Goal: Information Seeking & Learning: Check status

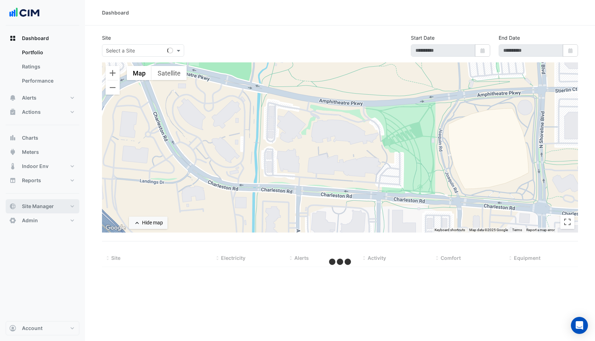
select select "***"
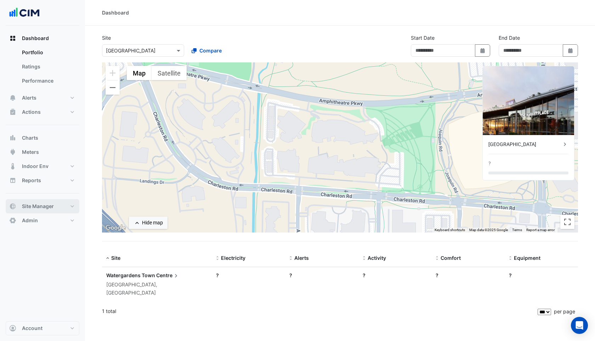
type input "**********"
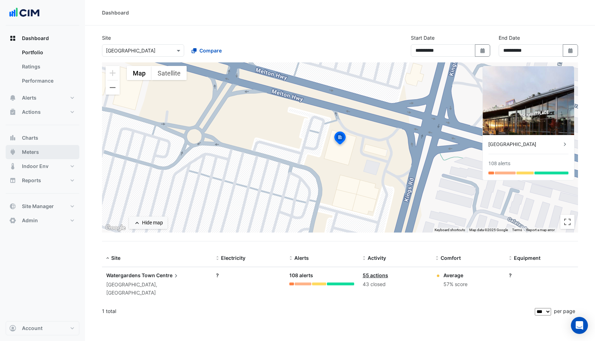
click at [37, 154] on span "Meters" at bounding box center [30, 151] width 17 height 7
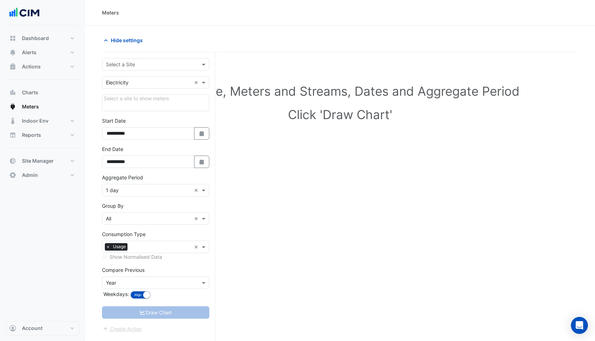
click at [137, 63] on input "text" at bounding box center [148, 64] width 85 height 7
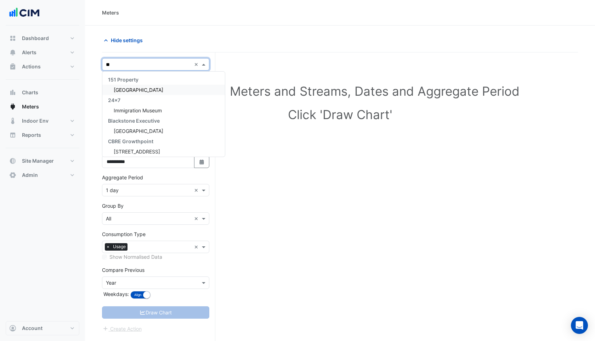
type input "***"
click at [141, 132] on span "Grand Central" at bounding box center [130, 131] width 32 height 6
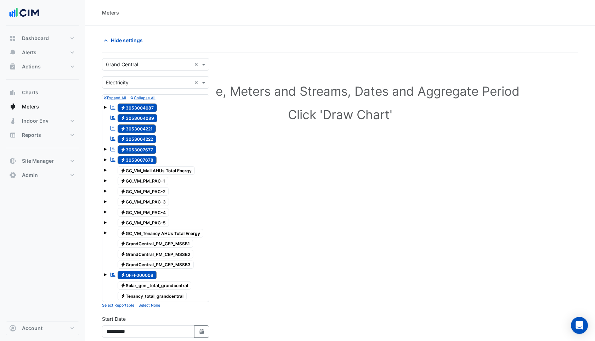
click at [154, 305] on small "Select None" at bounding box center [150, 305] width 22 height 5
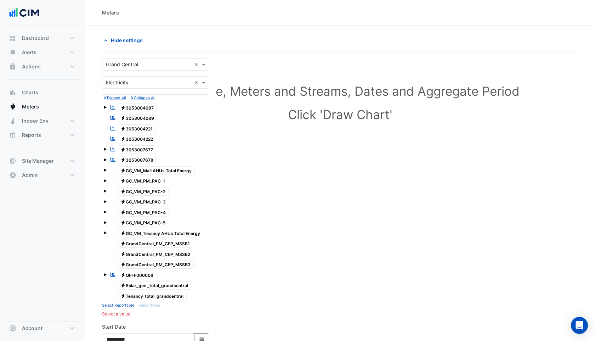
click at [137, 172] on span "Electricity GC_VM_Mall AHUs Total Energy" at bounding box center [157, 170] width 78 height 9
click at [106, 170] on span at bounding box center [105, 170] width 3 height 3
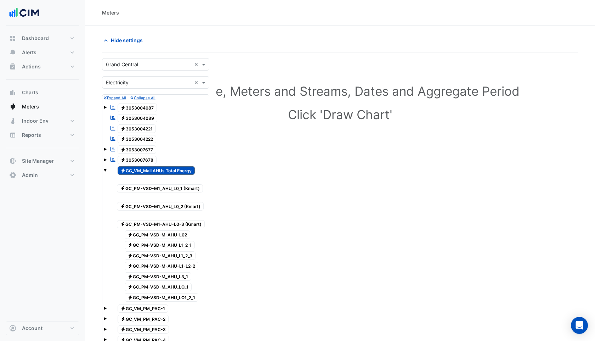
click at [109, 169] on div "Electricity GC_VM_Mall AHUs Total Energy" at bounding box center [152, 170] width 89 height 10
click at [105, 169] on span at bounding box center [105, 170] width 3 height 3
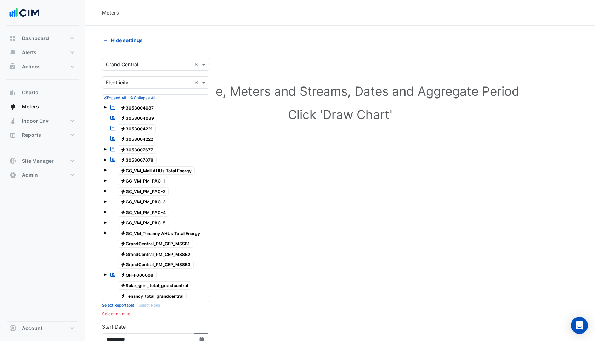
click at [168, 234] on span "Electricity GC_VM_Tenancy AHUs Total Energy" at bounding box center [161, 233] width 86 height 9
click at [155, 247] on span "Electricity GrandCentral_PM_CEP_MSSB1" at bounding box center [156, 244] width 76 height 9
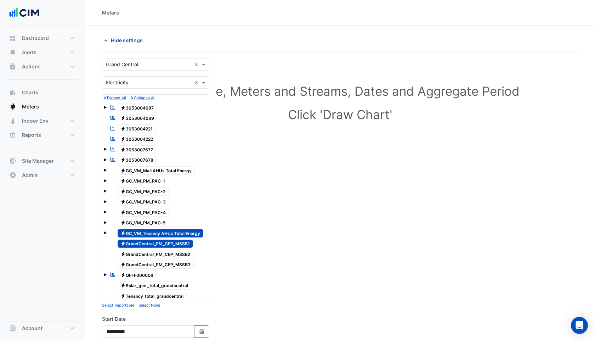
click at [155, 233] on span "Electricity GC_VM_Tenancy AHUs Total Energy" at bounding box center [161, 233] width 86 height 9
click at [155, 254] on span "Electricity GrandCentral_PM_CEP_MSSB2" at bounding box center [156, 254] width 76 height 9
click at [156, 266] on span "Electricity GrandCentral_PM_CEP_MSSB3" at bounding box center [156, 264] width 77 height 9
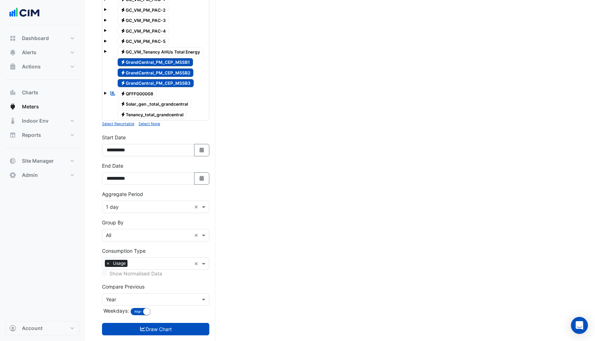
scroll to position [181, 0]
click at [201, 153] on button "Select Date" at bounding box center [202, 150] width 16 height 12
select select "*"
select select "****"
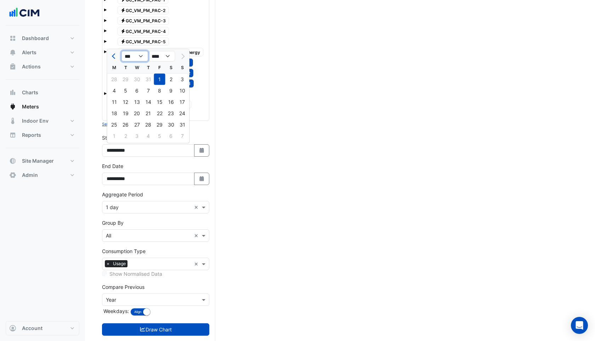
click at [130, 59] on select "*** *** *** *** *** *** *** ***" at bounding box center [135, 56] width 27 height 11
select select "*"
click at [122, 51] on select "*** *** *** *** *** *** *** ***" at bounding box center [135, 56] width 27 height 11
click at [161, 57] on select "**** **** **** **** **** **** **** **** **** **** ****" at bounding box center [161, 56] width 27 height 11
select select "****"
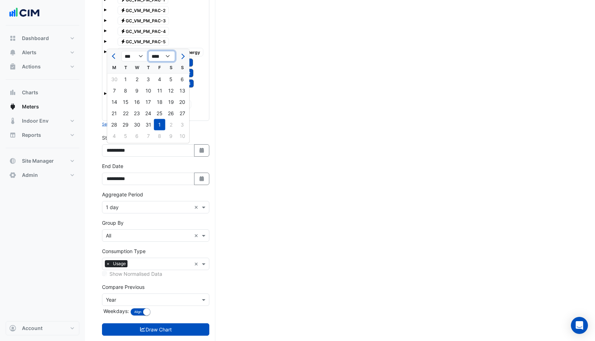
click at [148, 51] on select "**** **** **** **** **** **** **** **** **** **** ****" at bounding box center [161, 56] width 27 height 11
click at [116, 80] on div "1" at bounding box center [114, 79] width 11 height 11
type input "**********"
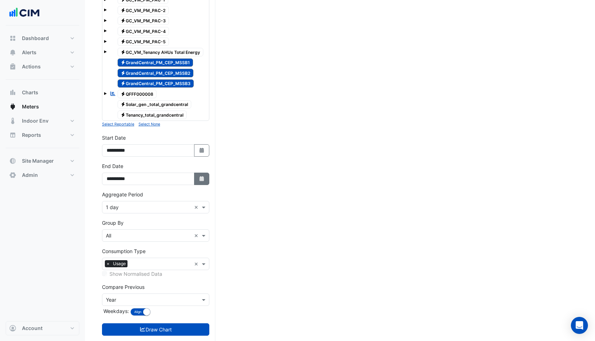
click at [202, 180] on icon "Select Date" at bounding box center [202, 178] width 6 height 5
select select "*"
select select "****"
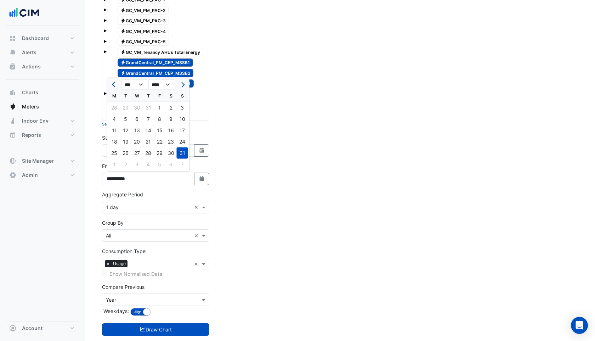
click at [114, 82] on span "Previous month" at bounding box center [114, 84] width 5 height 5
select select "*"
click at [113, 165] on div "30" at bounding box center [114, 164] width 11 height 11
type input "**********"
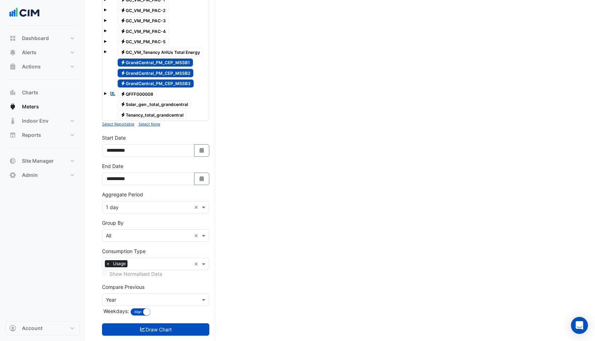
click at [122, 208] on input "text" at bounding box center [148, 207] width 85 height 7
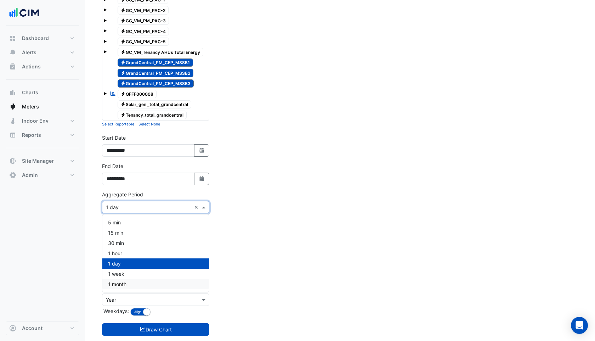
click at [120, 280] on div "1 month" at bounding box center [155, 284] width 107 height 10
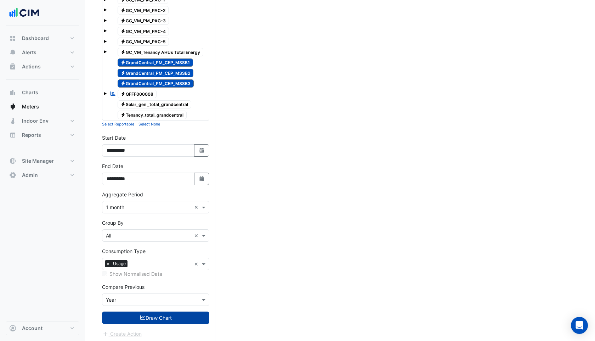
click at [128, 321] on button "Draw Chart" at bounding box center [155, 317] width 107 height 12
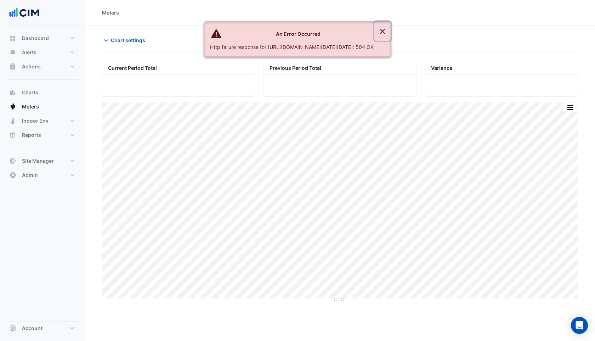
click at [391, 31] on button "Close" at bounding box center [383, 31] width 16 height 19
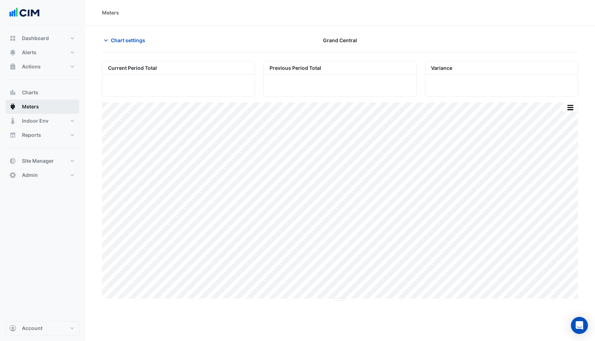
click at [32, 106] on span "Meters" at bounding box center [30, 106] width 17 height 7
click at [116, 42] on span "Chart settings" at bounding box center [128, 40] width 34 height 7
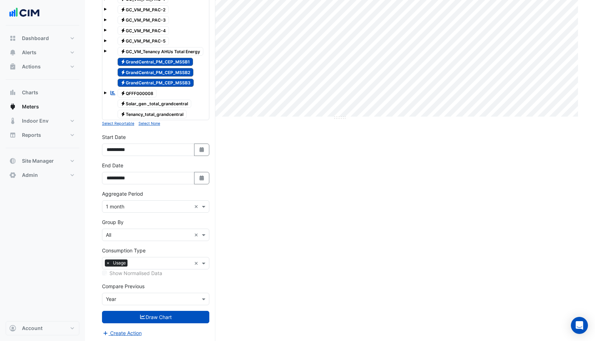
scroll to position [183, 0]
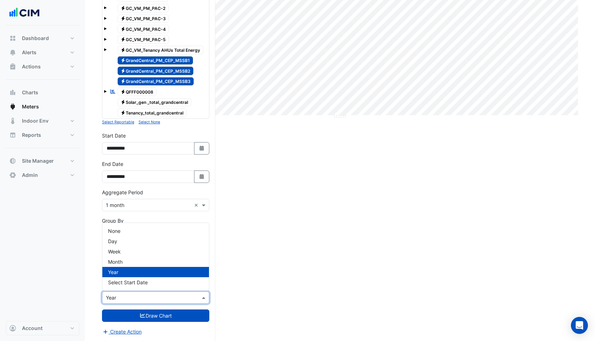
click at [128, 294] on input "text" at bounding box center [148, 297] width 85 height 7
click at [121, 235] on div "None" at bounding box center [155, 231] width 107 height 10
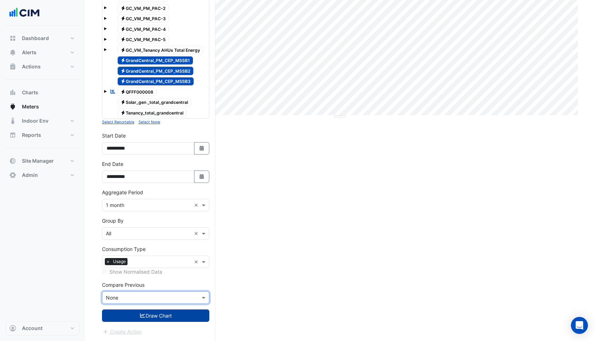
click at [133, 313] on button "Draw Chart" at bounding box center [155, 315] width 107 height 12
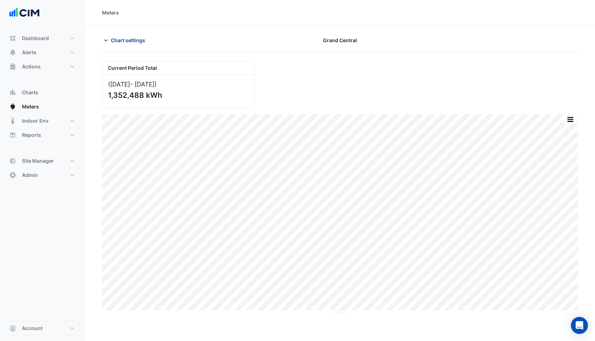
click at [118, 40] on span "Chart settings" at bounding box center [128, 40] width 34 height 7
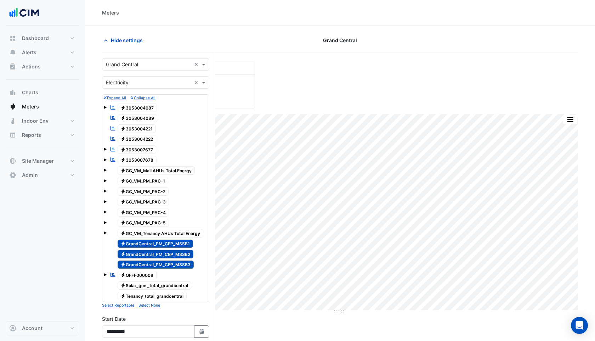
scroll to position [183, 0]
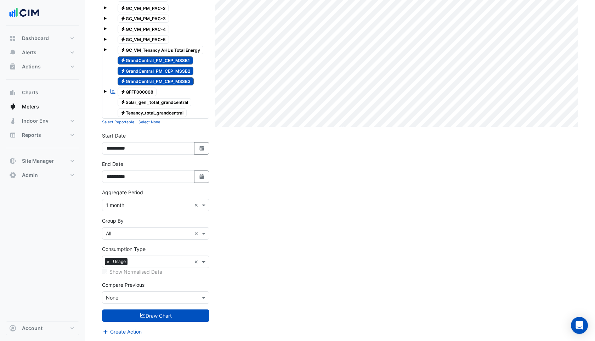
click at [145, 300] on input "text" at bounding box center [148, 297] width 85 height 7
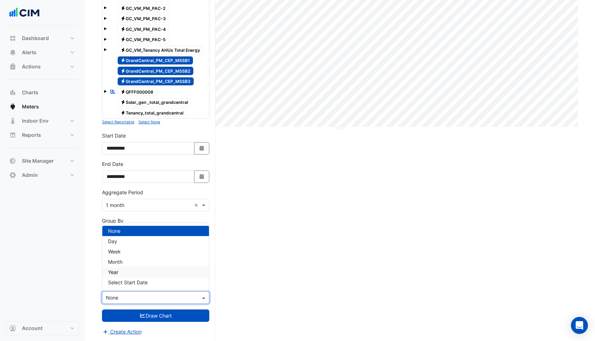
click at [117, 273] on span "Year" at bounding box center [113, 272] width 10 height 6
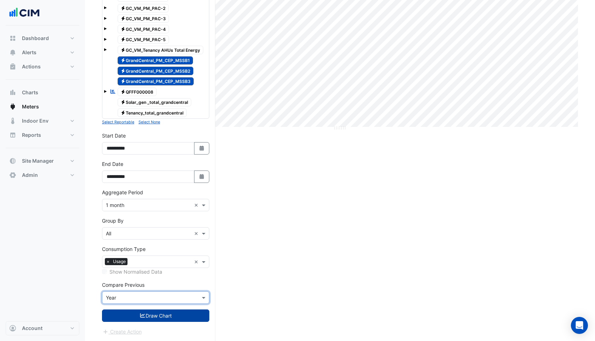
click at [127, 313] on button "Draw Chart" at bounding box center [155, 315] width 107 height 12
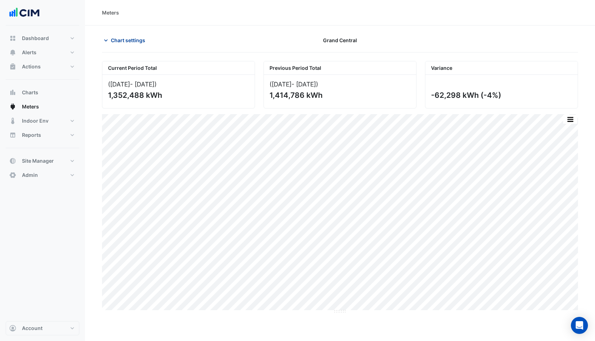
click at [114, 34] on button "Chart settings" at bounding box center [126, 40] width 48 height 12
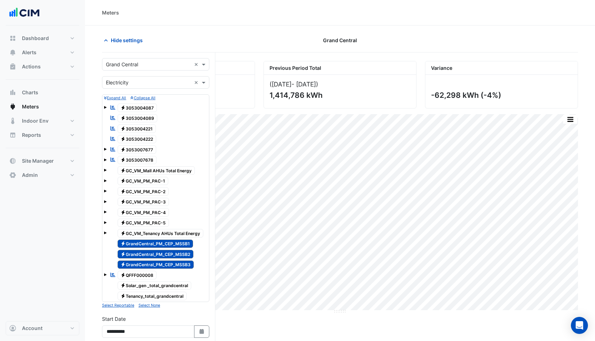
scroll to position [3, 0]
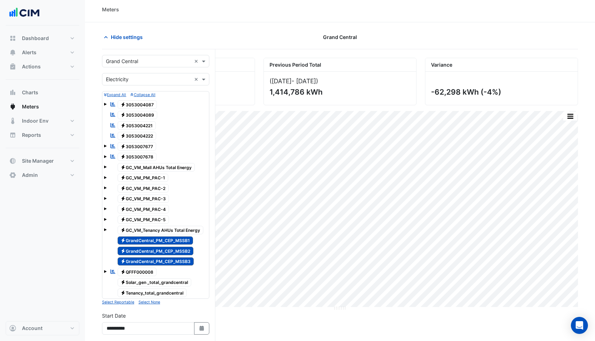
click at [105, 168] on span at bounding box center [105, 166] width 3 height 3
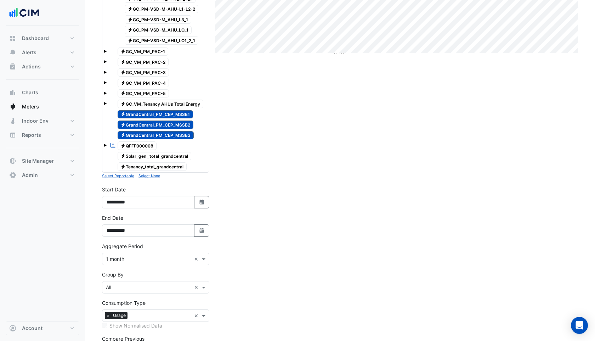
scroll to position [257, 0]
click at [153, 114] on span "Electricity GrandCentral_PM_CEP_MSSB1" at bounding box center [156, 115] width 76 height 9
click at [153, 121] on span "Electricity GrandCentral_PM_CEP_MSSB2" at bounding box center [156, 125] width 76 height 9
click at [151, 133] on span "Electricity GrandCentral_PM_CEP_MSSB3" at bounding box center [156, 135] width 77 height 9
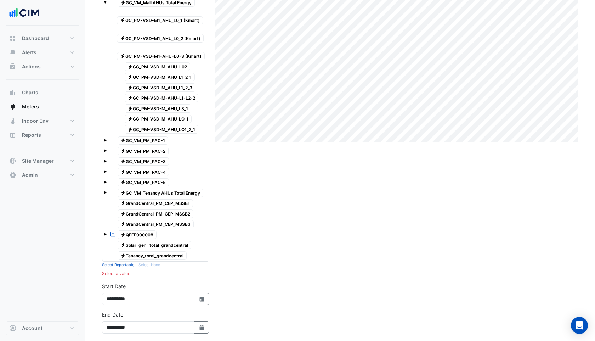
scroll to position [165, 0]
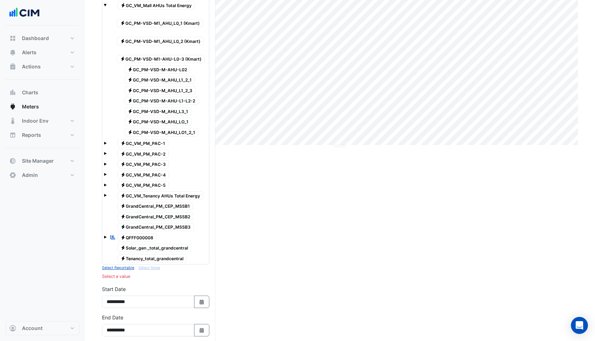
click at [104, 193] on span at bounding box center [105, 194] width 3 height 6
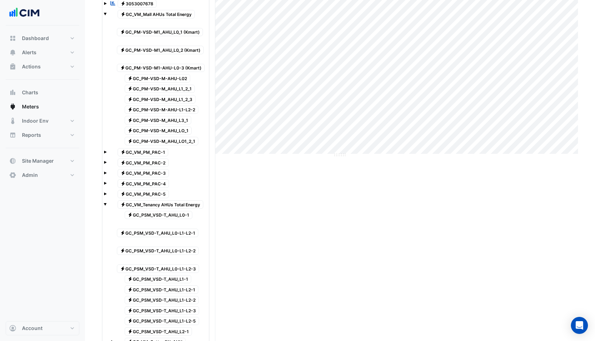
scroll to position [151, 0]
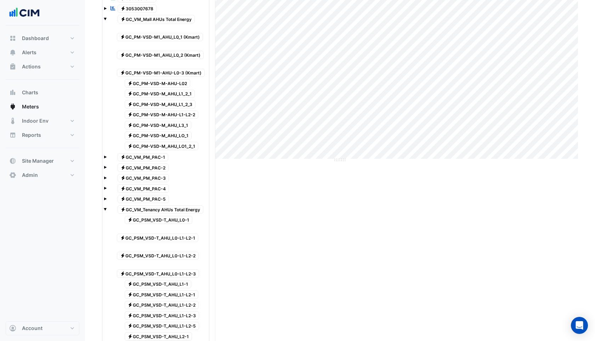
click at [105, 208] on span at bounding box center [105, 209] width 3 height 3
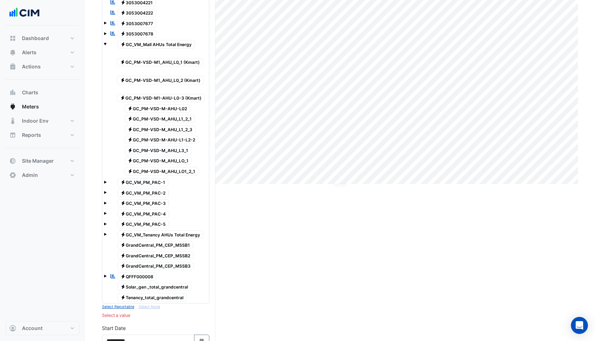
scroll to position [123, 0]
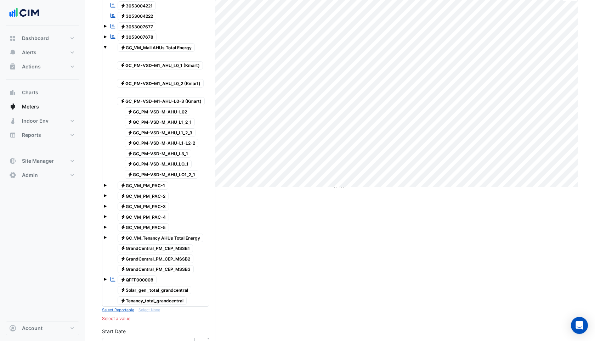
click at [167, 110] on span "Electricity GC_PM-VSD-M-AHU-L02" at bounding box center [158, 111] width 66 height 9
click at [153, 124] on span "Electricity GC_PM-VSD-M_AHU_L1_2_1" at bounding box center [160, 122] width 71 height 9
click at [153, 130] on span "Electricity GC_PM-VSD-M_AHU_L1_2_3" at bounding box center [160, 132] width 71 height 9
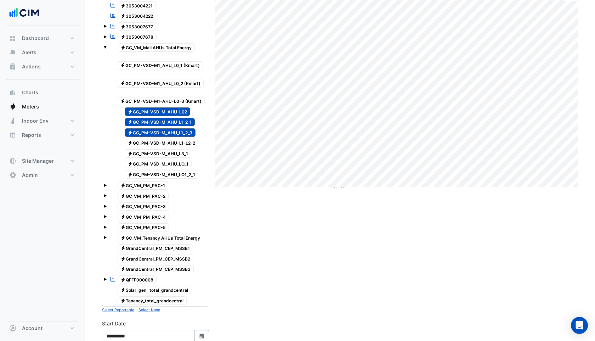
click at [153, 142] on span "Electricity GC_PM-VSD-M-AHU-L1-L2-2" at bounding box center [162, 143] width 74 height 9
click at [153, 158] on div "Electricity GC_PM-VSD-M_AHU_L3_1" at bounding box center [154, 153] width 78 height 10
click at [153, 164] on span "Electricity GC_PM-VSD-M_AHU_LO_1" at bounding box center [158, 164] width 67 height 9
click at [155, 176] on span "Electricity GC_PM-VSD-M_AHU_LO1_2_1" at bounding box center [162, 174] width 74 height 9
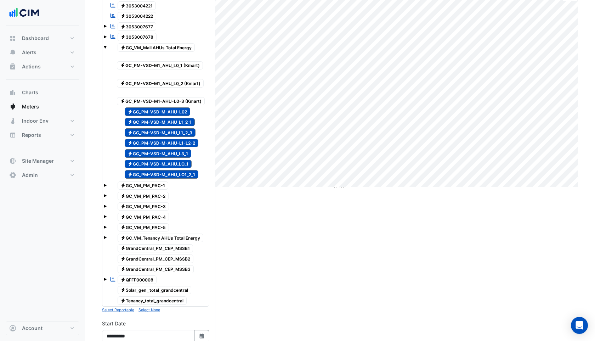
scroll to position [311, 0]
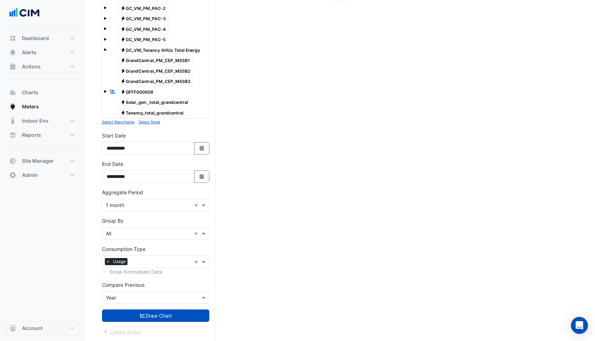
click at [130, 202] on input "text" at bounding box center [148, 205] width 85 height 7
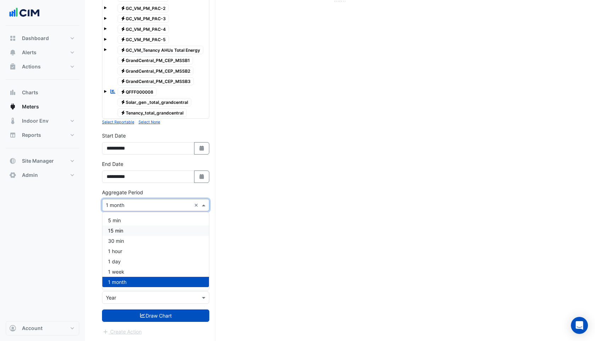
click at [280, 238] on div "Current Period Total (Jul 24 - Jun 25 ) 1,352,488 kWh Previous Period Total (Ju…" at bounding box center [340, 45] width 476 height 591
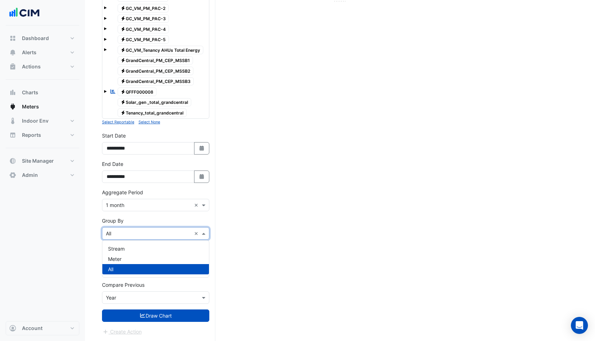
click at [120, 235] on input "text" at bounding box center [148, 233] width 85 height 7
click at [117, 259] on span "Meter" at bounding box center [114, 259] width 13 height 6
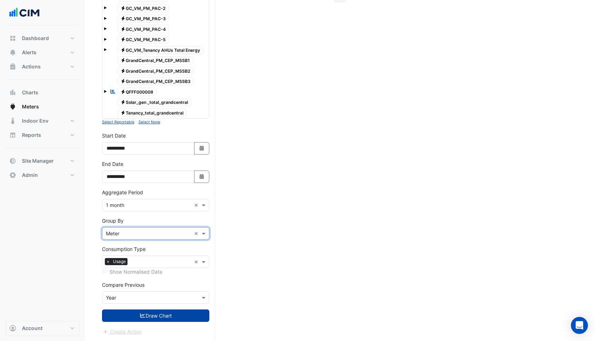
click at [131, 314] on button "Draw Chart" at bounding box center [155, 315] width 107 height 12
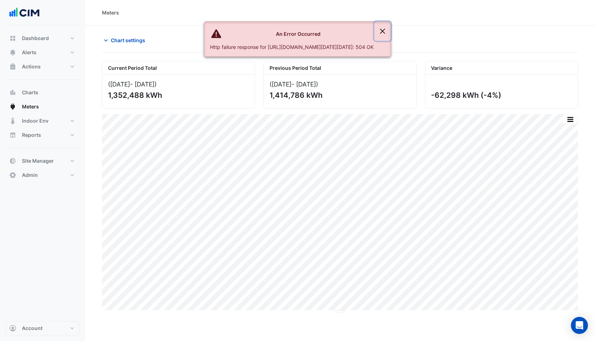
click at [391, 31] on button "Close" at bounding box center [383, 31] width 16 height 19
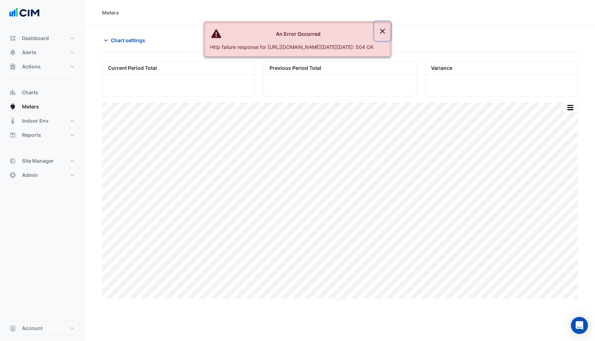
click at [391, 32] on button "Close" at bounding box center [383, 31] width 16 height 19
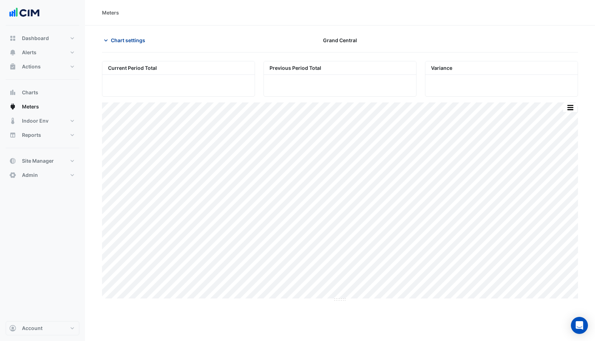
click at [122, 41] on span "Chart settings" at bounding box center [128, 40] width 34 height 7
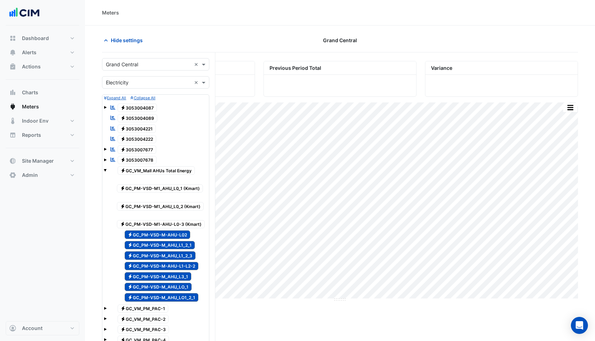
click at [187, 247] on span "Electricity GC_PM-VSD-M_AHU_L1_2_1" at bounding box center [160, 245] width 71 height 9
click at [184, 259] on span "Electricity GC_PM-VSD-M_AHU_L1_2_3" at bounding box center [160, 255] width 71 height 9
click at [184, 269] on span "Electricity GC_PM-VSD-M-AHU-L1-L2-2" at bounding box center [162, 266] width 74 height 9
click at [184, 279] on span "Electricity GC_PM-VSD-M_AHU_L3_1" at bounding box center [158, 276] width 67 height 9
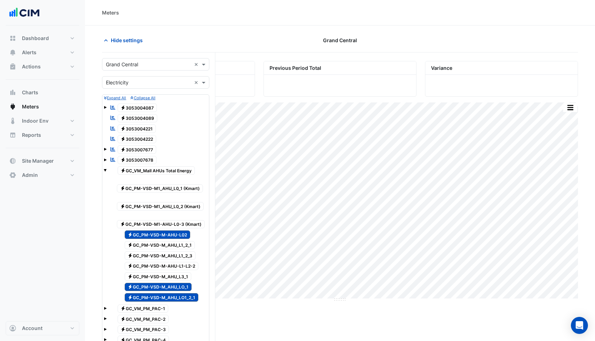
click at [184, 288] on span "Electricity GC_PM-VSD-M_AHU_LO_1" at bounding box center [158, 287] width 67 height 9
click at [184, 299] on span "Electricity GC_PM-VSD-M_AHU_LO1_2_1" at bounding box center [162, 297] width 74 height 9
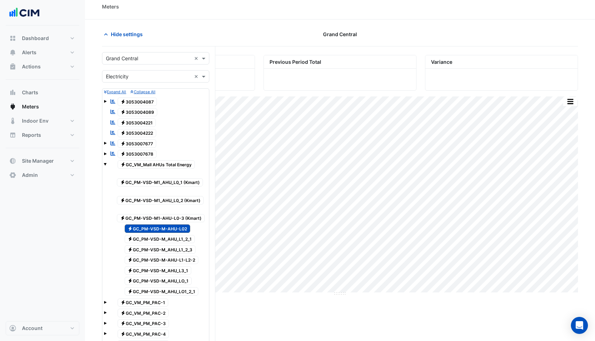
scroll to position [7, 0]
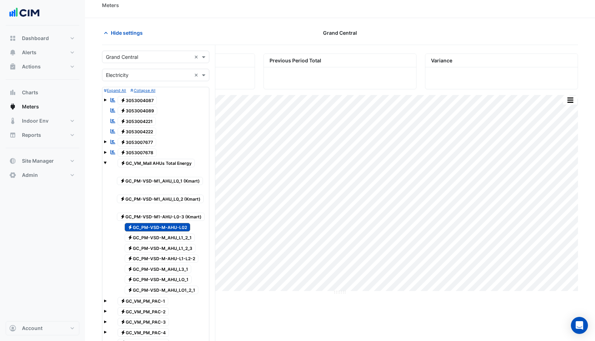
click at [181, 227] on span "Electricity GC_PM-VSD-M-AHU-L02" at bounding box center [158, 227] width 66 height 9
click at [171, 278] on span "Electricity GC_PM-VSD-M_AHU_LO_1" at bounding box center [158, 279] width 67 height 9
click at [171, 289] on span "Electricity GC_PM-VSD-M_AHU_LO1_2_1" at bounding box center [162, 290] width 74 height 9
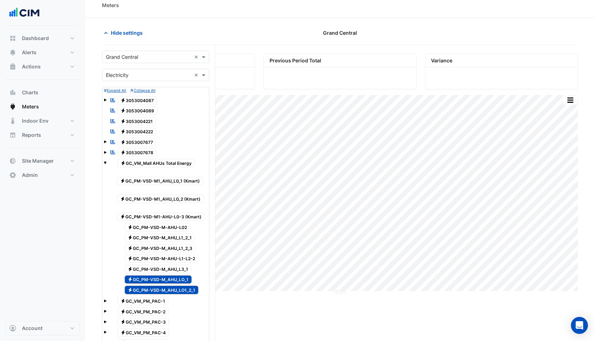
scroll to position [311, 0]
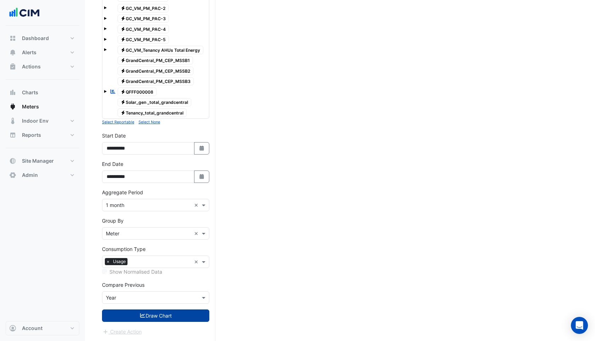
click at [162, 318] on button "Draw Chart" at bounding box center [155, 315] width 107 height 12
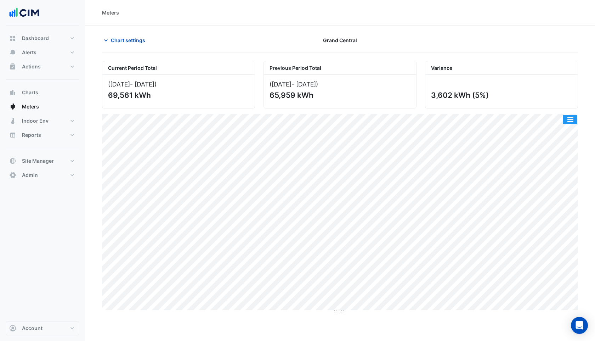
click at [570, 120] on button "button" at bounding box center [570, 119] width 14 height 9
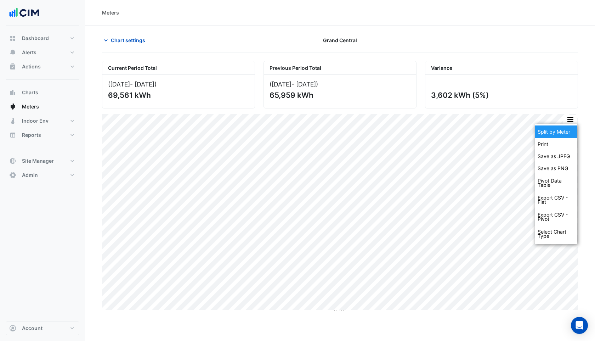
click at [565, 137] on div "Split by Meter" at bounding box center [556, 131] width 43 height 13
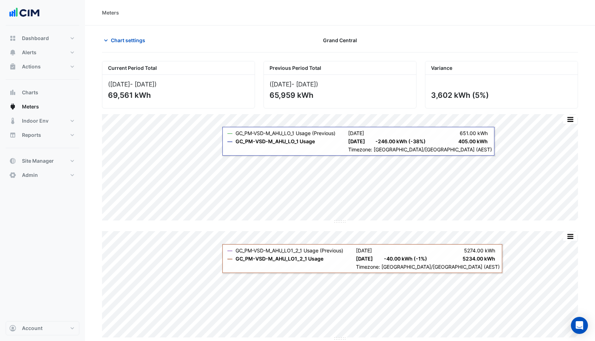
scroll to position [7, 0]
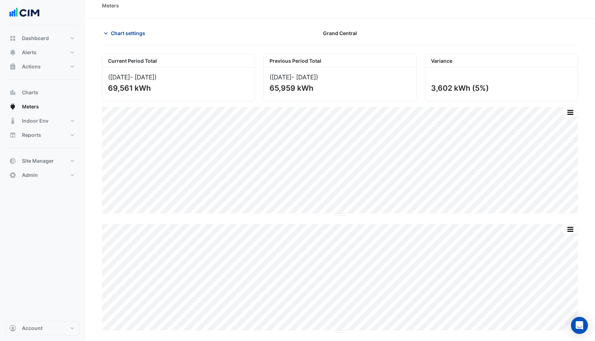
click at [119, 36] on span "Chart settings" at bounding box center [128, 32] width 34 height 7
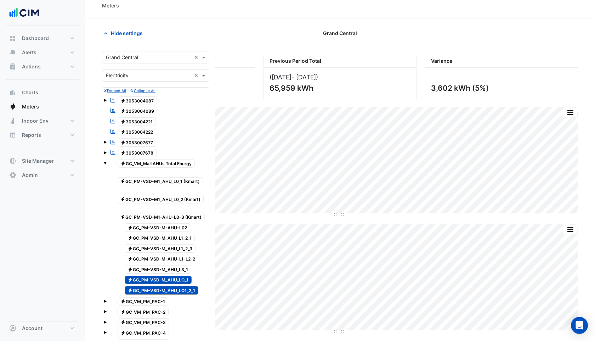
click at [154, 280] on span "Electricity GC_PM-VSD-M_AHU_LO_1" at bounding box center [158, 280] width 67 height 9
click at [154, 289] on span "Electricity GC_PM-VSD-M_AHU_LO1_2_1" at bounding box center [162, 290] width 74 height 9
click at [164, 225] on span "Electricity GC_PM-VSD-M-AHU-L02" at bounding box center [158, 227] width 66 height 9
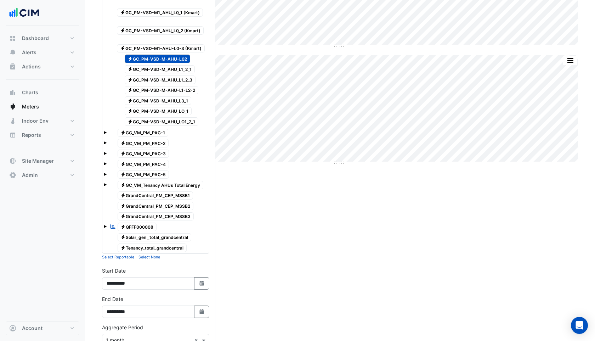
scroll to position [311, 0]
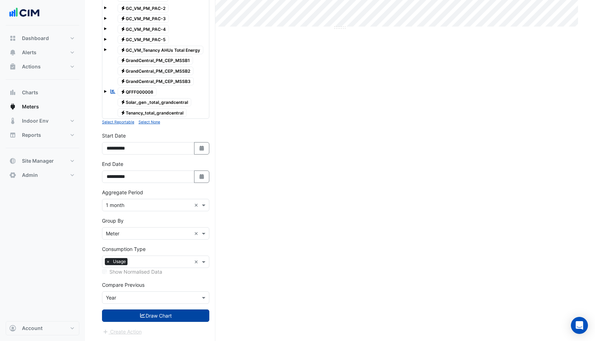
click at [164, 316] on button "Draw Chart" at bounding box center [155, 315] width 107 height 12
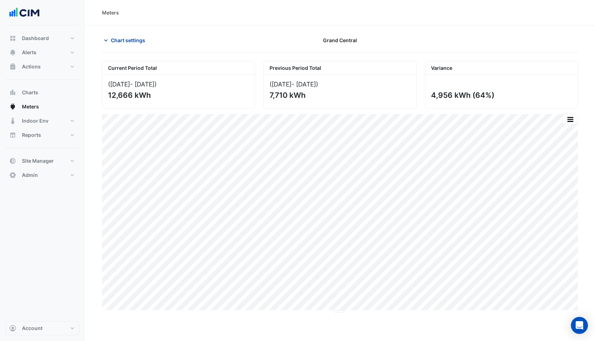
click at [127, 41] on span "Chart settings" at bounding box center [128, 40] width 34 height 7
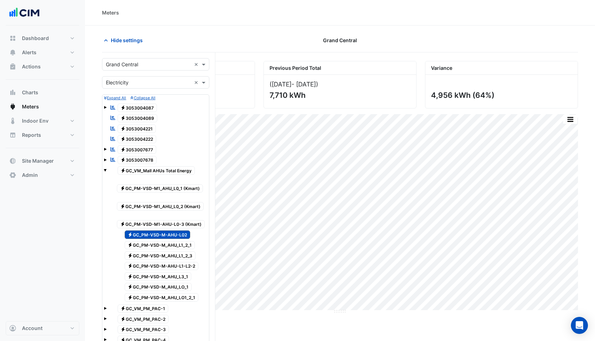
click at [156, 241] on span "Electricity GC_PM-VSD-M_AHU_L1_2_1" at bounding box center [160, 245] width 71 height 9
click at [156, 235] on span "Electricity GC_PM-VSD-M-AHU-L02" at bounding box center [158, 234] width 66 height 9
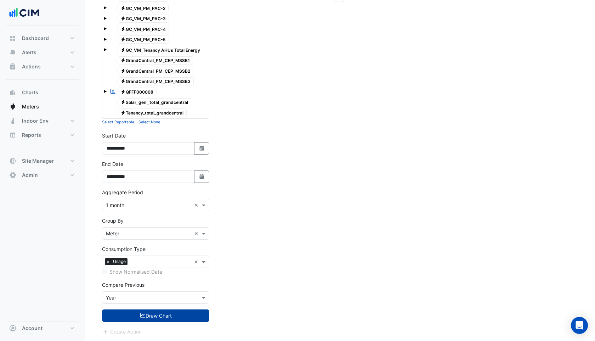
click at [161, 316] on button "Draw Chart" at bounding box center [155, 315] width 107 height 12
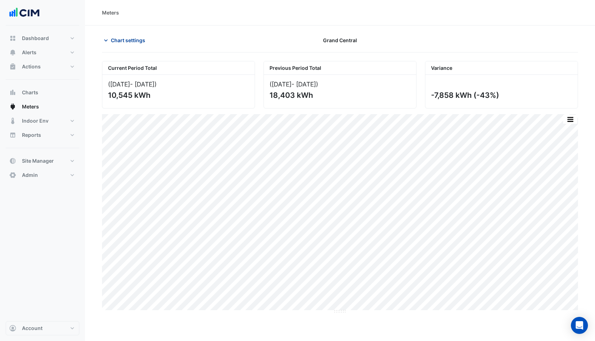
click at [120, 41] on span "Chart settings" at bounding box center [128, 40] width 34 height 7
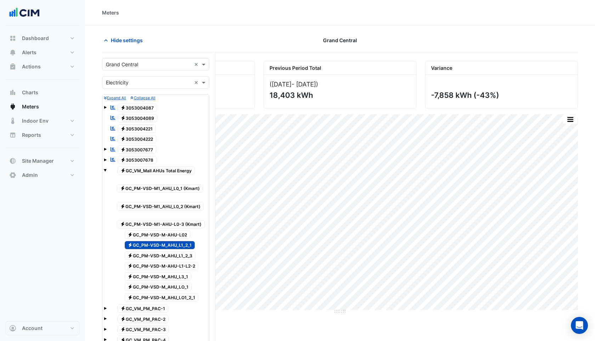
click at [166, 245] on span "Electricity GC_PM-VSD-M_AHU_L1_2_1" at bounding box center [160, 245] width 71 height 9
click at [165, 254] on span "Electricity GC_PM-VSD-M_AHU_L1_2_3" at bounding box center [160, 255] width 71 height 9
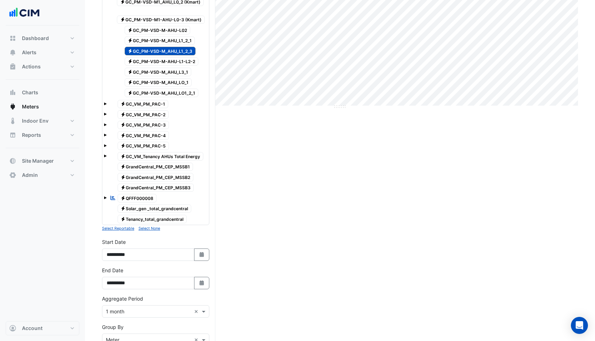
scroll to position [311, 0]
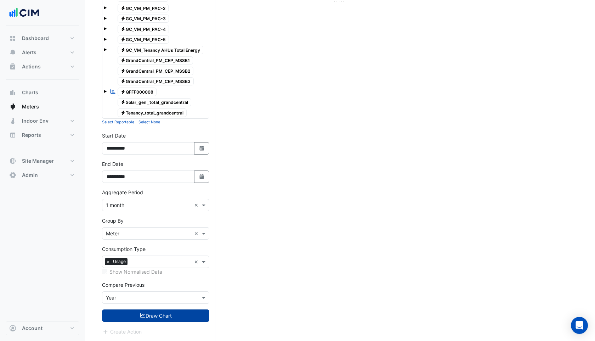
click at [171, 319] on button "Draw Chart" at bounding box center [155, 315] width 107 height 12
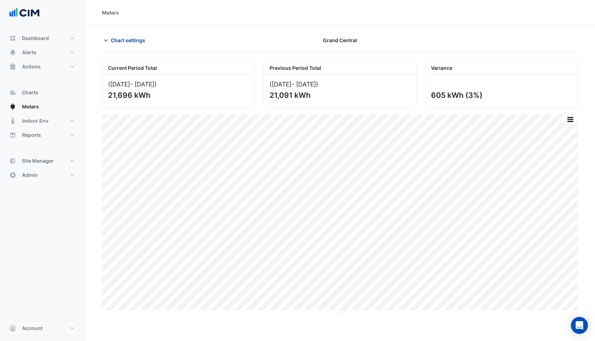
click at [126, 40] on span "Chart settings" at bounding box center [128, 40] width 34 height 7
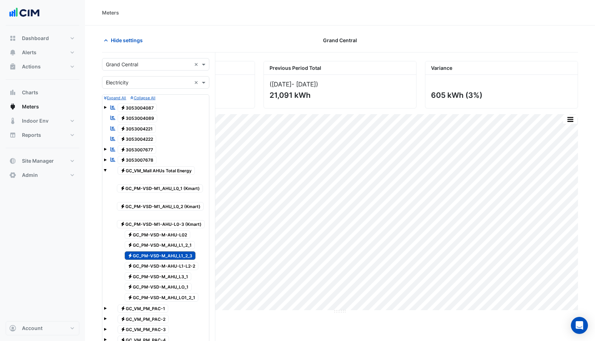
click at [156, 256] on span "Electricity GC_PM-VSD-M_AHU_L1_2_3" at bounding box center [160, 255] width 71 height 9
click at [155, 264] on span "Electricity GC_PM-VSD-M-AHU-L1-L2-2" at bounding box center [162, 266] width 74 height 9
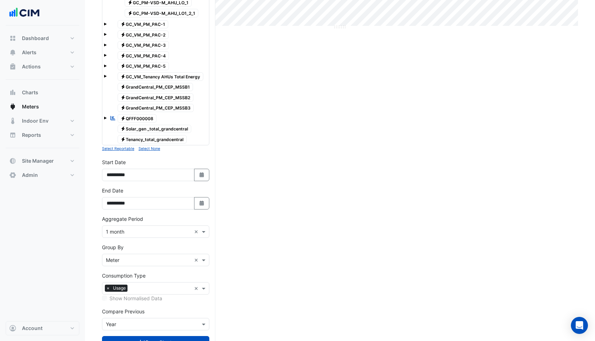
scroll to position [311, 0]
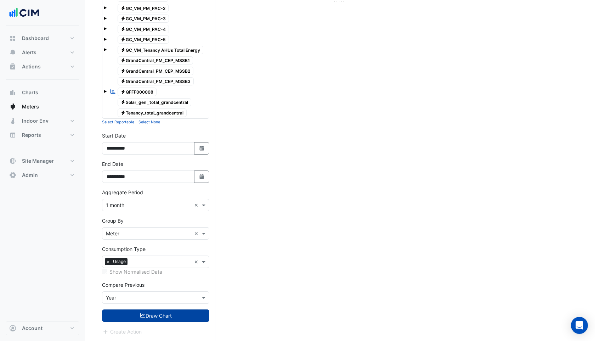
click at [158, 315] on button "Draw Chart" at bounding box center [155, 315] width 107 height 12
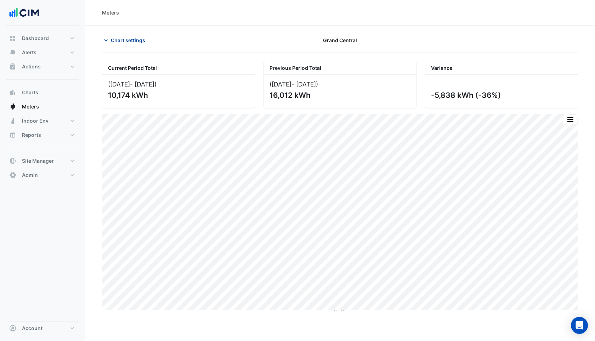
click at [128, 40] on span "Chart settings" at bounding box center [128, 40] width 34 height 7
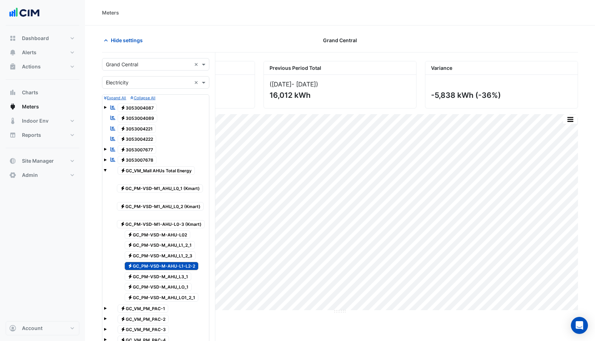
click at [170, 266] on span "Electricity GC_PM-VSD-M-AHU-L1-L2-2" at bounding box center [162, 266] width 74 height 9
click at [170, 275] on span "Electricity GC_PM-VSD-M_AHU_L3_1" at bounding box center [158, 276] width 67 height 9
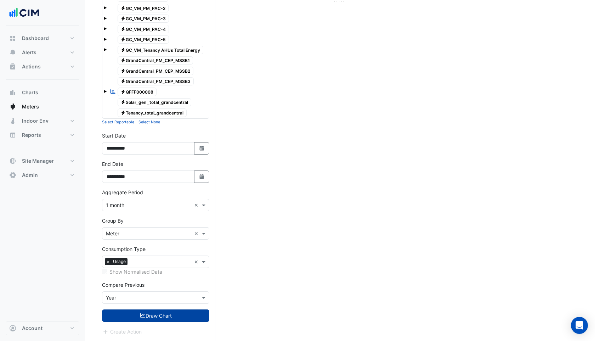
click at [156, 314] on button "Draw Chart" at bounding box center [155, 315] width 107 height 12
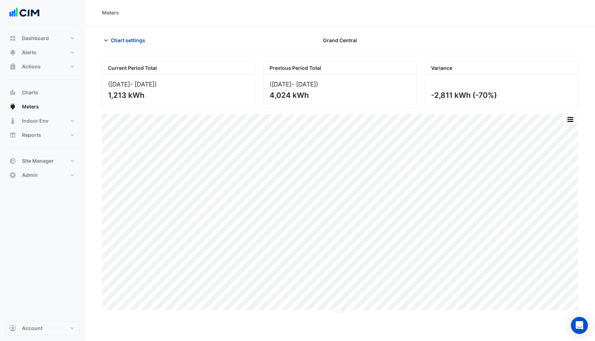
click at [122, 43] on span "Chart settings" at bounding box center [128, 40] width 34 height 7
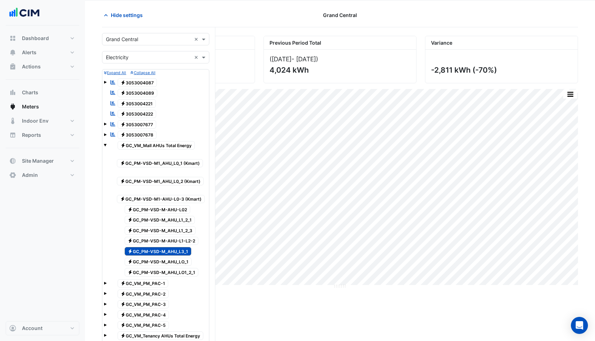
scroll to position [29, 0]
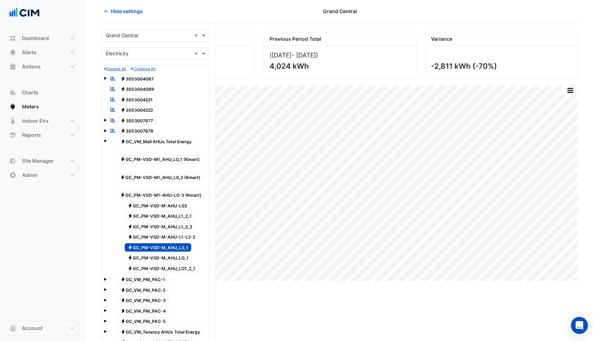
click at [158, 257] on span "Electricity GC_PM-VSD-M_AHU_LO_1" at bounding box center [158, 258] width 67 height 9
click at [158, 246] on span "Electricity GC_PM-VSD-M_AHU_L3_1" at bounding box center [158, 247] width 67 height 9
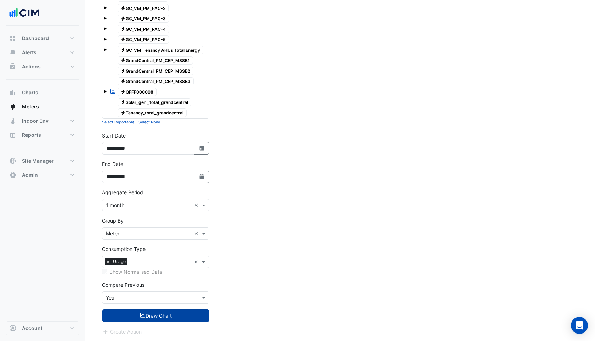
click at [158, 311] on button "Draw Chart" at bounding box center [155, 315] width 107 height 12
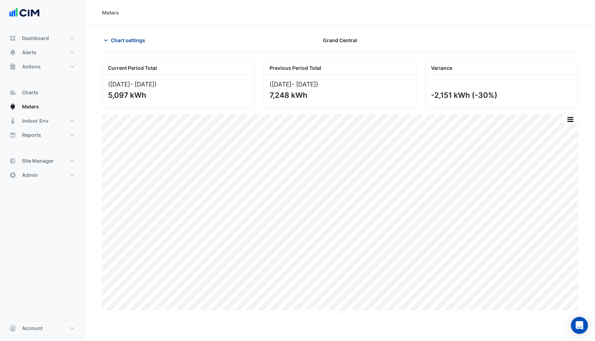
click at [130, 41] on span "Chart settings" at bounding box center [128, 40] width 34 height 7
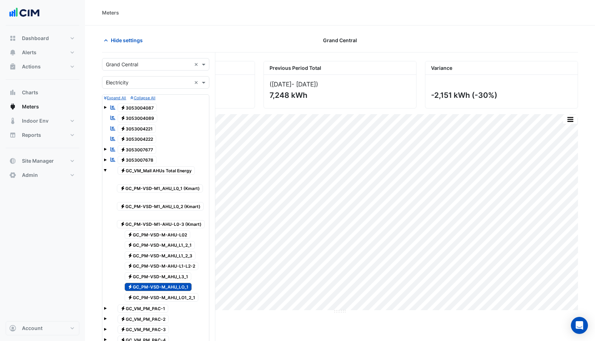
click at [179, 287] on span "Electricity GC_PM-VSD-M_AHU_LO_1" at bounding box center [158, 287] width 67 height 9
click at [179, 301] on span "Electricity GC_PM-VSD-M_AHU_LO1_2_1" at bounding box center [162, 297] width 74 height 9
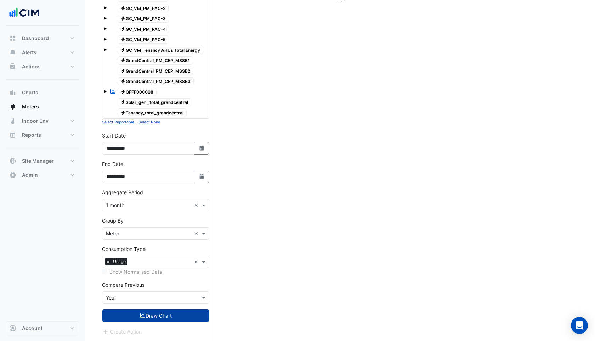
click at [162, 311] on button "Draw Chart" at bounding box center [155, 315] width 107 height 12
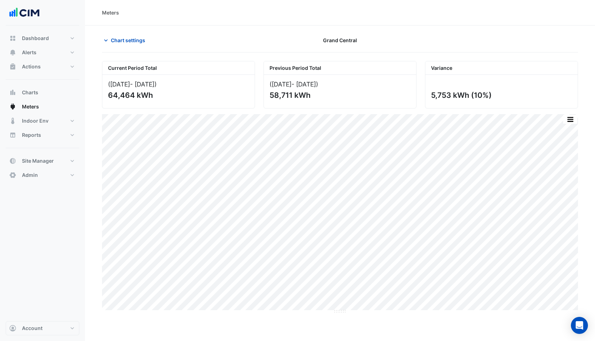
click at [114, 15] on div "Meters" at bounding box center [110, 12] width 17 height 7
click at [19, 53] on button "Alerts" at bounding box center [43, 52] width 74 height 14
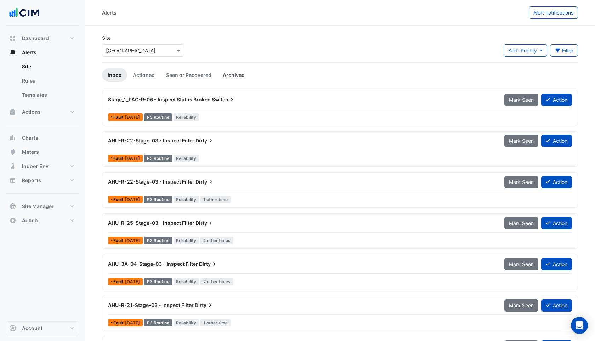
click at [232, 74] on link "Archived" at bounding box center [233, 74] width 33 height 13
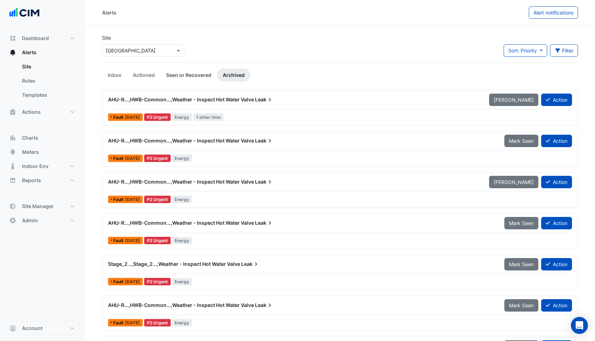
click at [192, 75] on link "Seen or Recovered" at bounding box center [189, 74] width 57 height 13
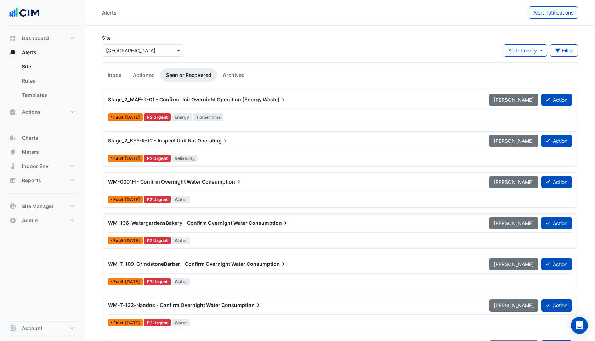
click at [226, 227] on div "WM-136-WatergardensBakery - Confirm Overnight Water Consumption" at bounding box center [294, 223] width 381 height 13
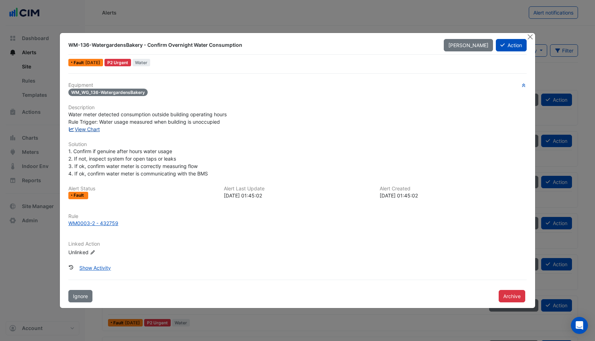
click at [79, 129] on link "View Chart" at bounding box center [84, 129] width 32 height 6
click at [532, 34] on button "Close" at bounding box center [530, 36] width 7 height 7
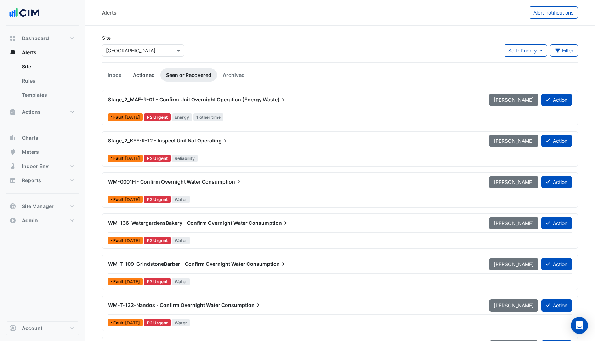
click at [144, 73] on link "Actioned" at bounding box center [143, 74] width 33 height 13
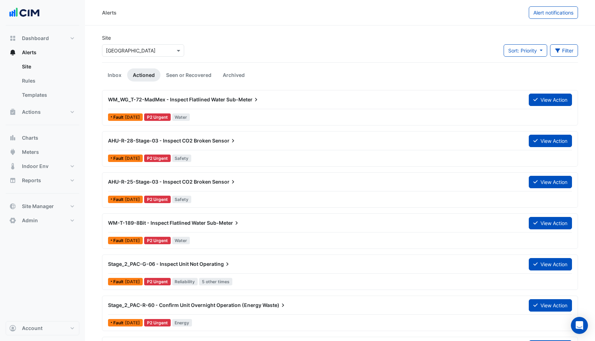
click at [228, 105] on div "WM_WG_T-72-MadMex - Inspect Flatlined Water Sub-Meter" at bounding box center [314, 99] width 421 height 13
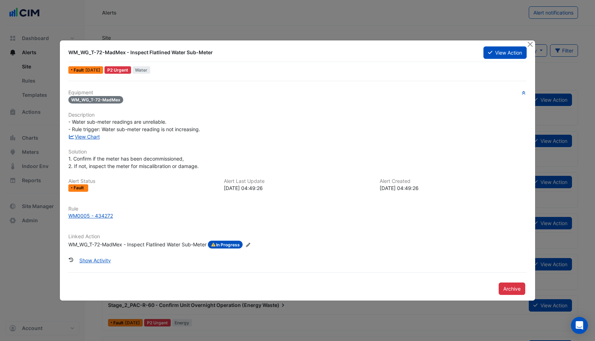
click at [133, 246] on div "WM_WG_T-72-MadMex - Inspect Flatlined Water Sub-Meter" at bounding box center [137, 245] width 138 height 8
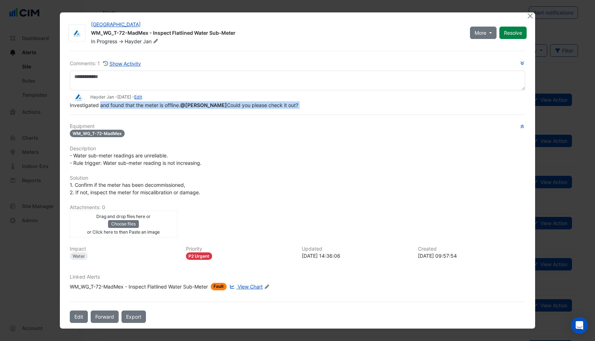
drag, startPoint x: 100, startPoint y: 108, endPoint x: 181, endPoint y: 114, distance: 81.4
click at [181, 114] on div "Comments: 1 Show Activity Hayder Jan - [DATE] - Edit Investigated and found tha…" at bounding box center [298, 187] width 464 height 273
click at [527, 17] on button "Close" at bounding box center [530, 15] width 7 height 7
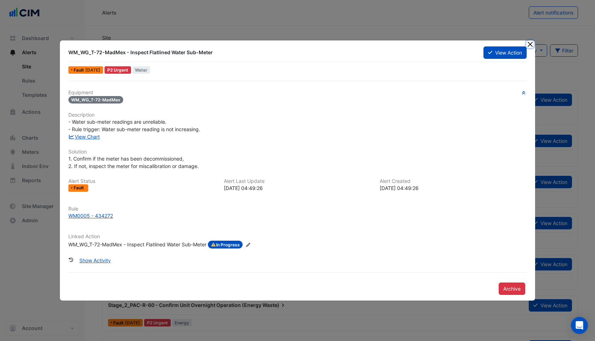
click at [529, 44] on button "Close" at bounding box center [530, 43] width 7 height 7
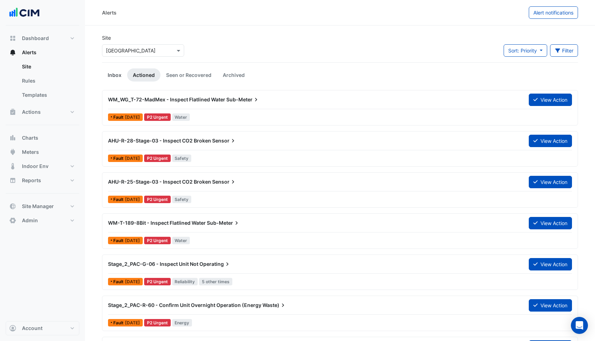
click at [119, 76] on link "Inbox" at bounding box center [114, 74] width 25 height 13
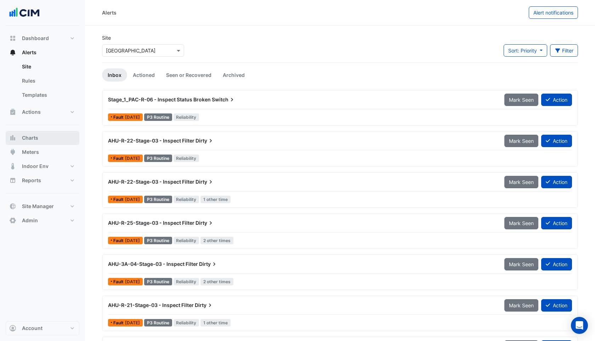
click at [38, 139] on button "Charts" at bounding box center [43, 138] width 74 height 14
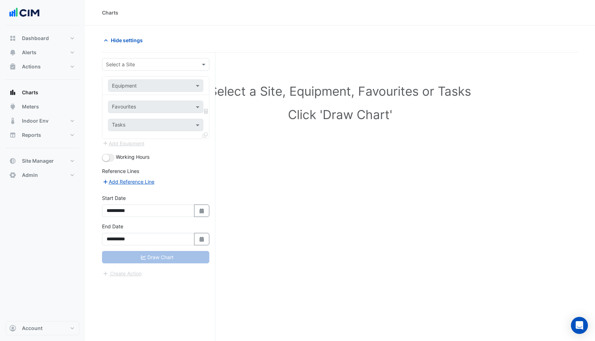
click at [143, 62] on input "text" at bounding box center [148, 64] width 85 height 7
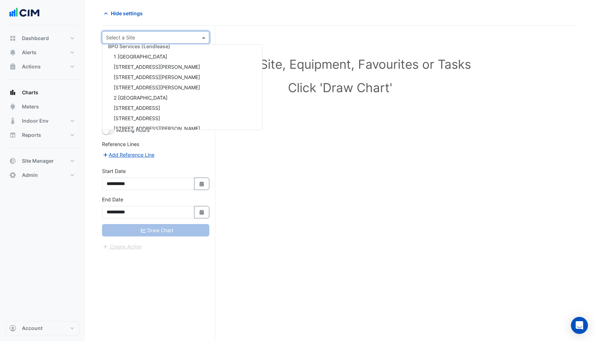
scroll to position [814, 0]
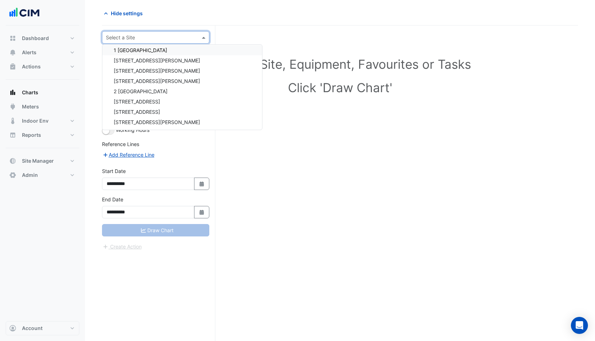
click at [307, 47] on div "Select a Site, Equipment, Favourites or Tasks Click 'Draw Chart'" at bounding box center [340, 77] width 468 height 86
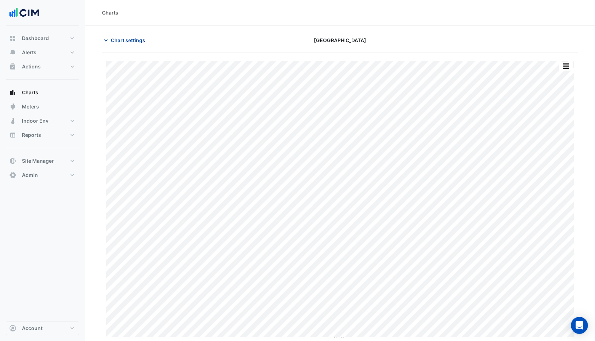
click at [127, 41] on span "Chart settings" at bounding box center [128, 40] width 34 height 7
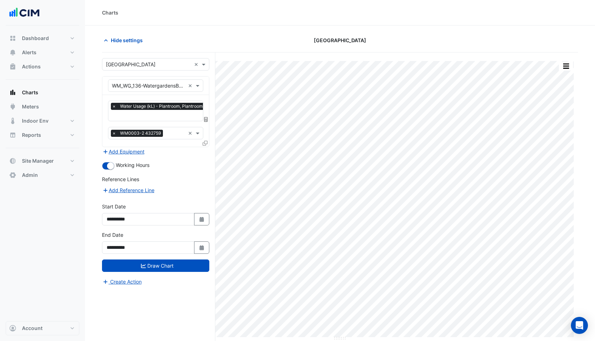
click at [131, 67] on input "text" at bounding box center [148, 64] width 85 height 7
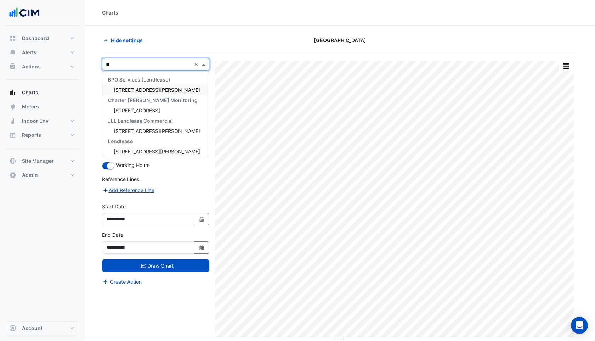
type input "*"
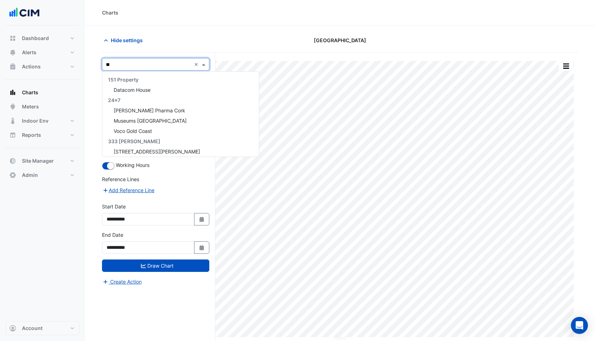
type input "*"
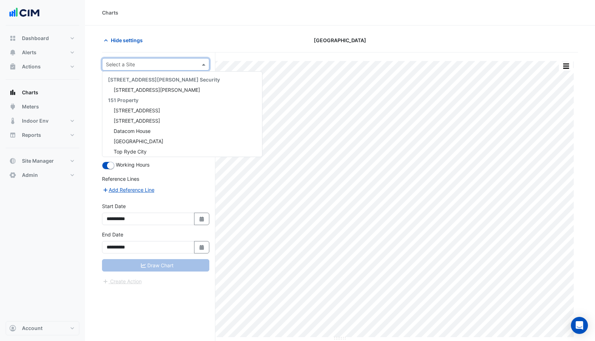
click at [201, 17] on div "Charts" at bounding box center [340, 13] width 510 height 26
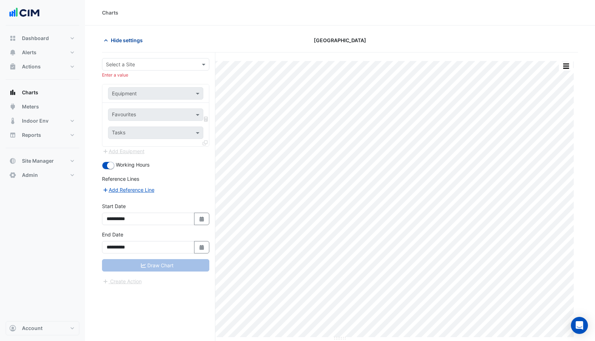
click at [111, 40] on span "Hide settings" at bounding box center [127, 40] width 32 height 7
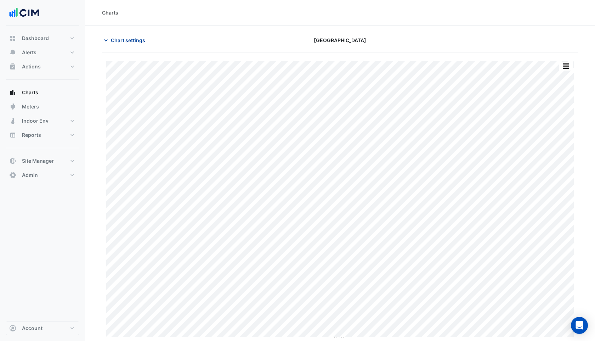
click at [111, 40] on span "Chart settings" at bounding box center [128, 40] width 34 height 7
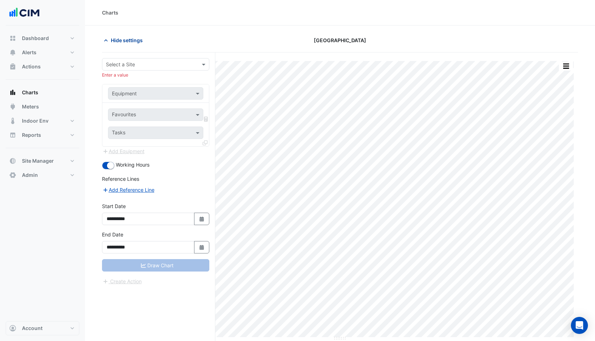
click at [118, 37] on span "Hide settings" at bounding box center [127, 40] width 32 height 7
click at [117, 36] on button "Hide settings" at bounding box center [124, 40] width 45 height 12
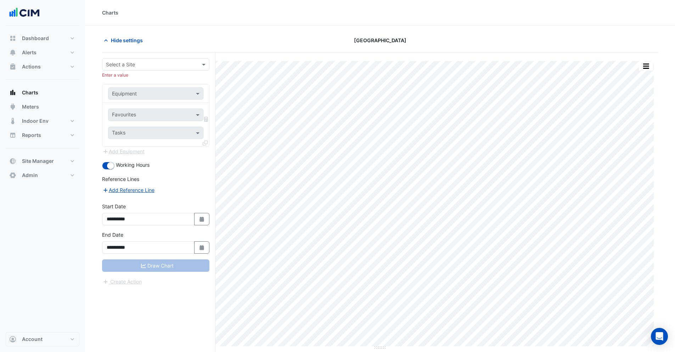
click at [263, 41] on div "Hide settings" at bounding box center [192, 40] width 188 height 12
click at [263, 40] on div "Hide settings" at bounding box center [192, 40] width 188 height 12
